Goal: Transaction & Acquisition: Purchase product/service

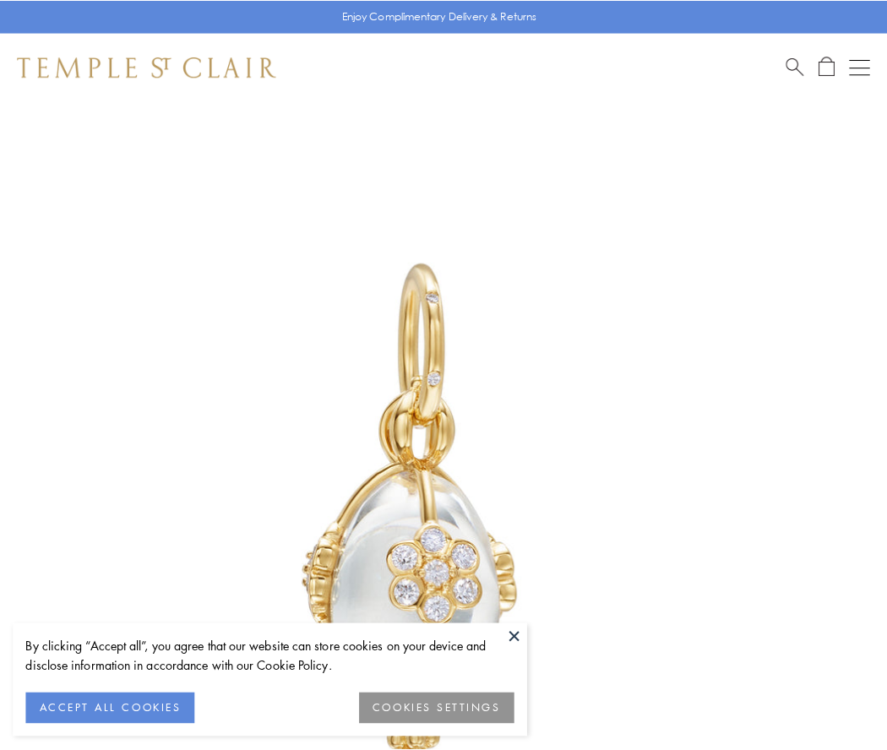
scroll to position [2, 0]
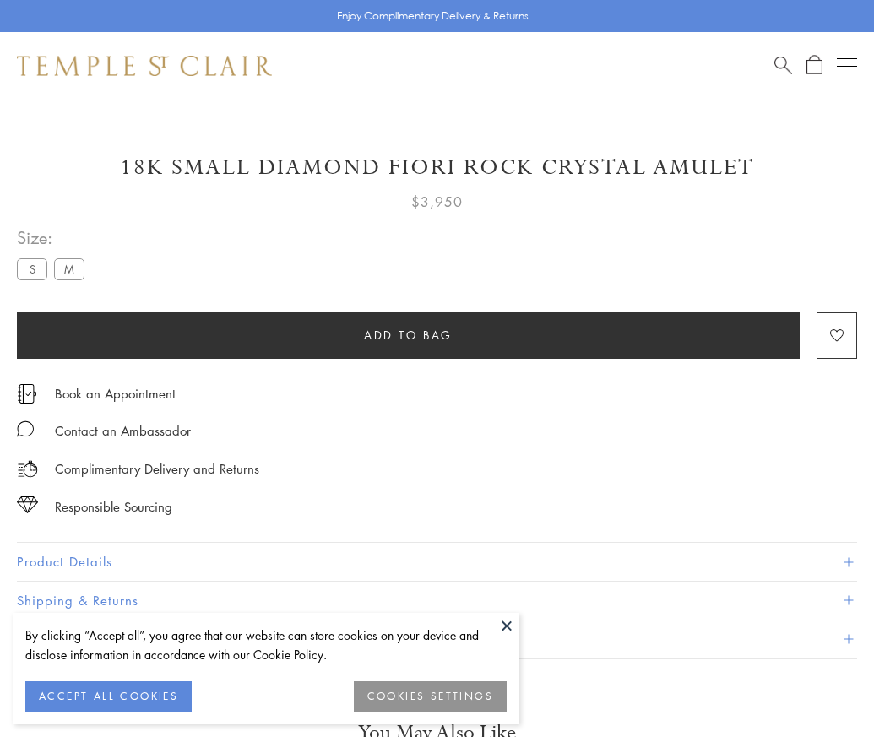
click at [408, 334] on span "Add to bag" at bounding box center [408, 335] width 89 height 19
